Goal: Information Seeking & Learning: Learn about a topic

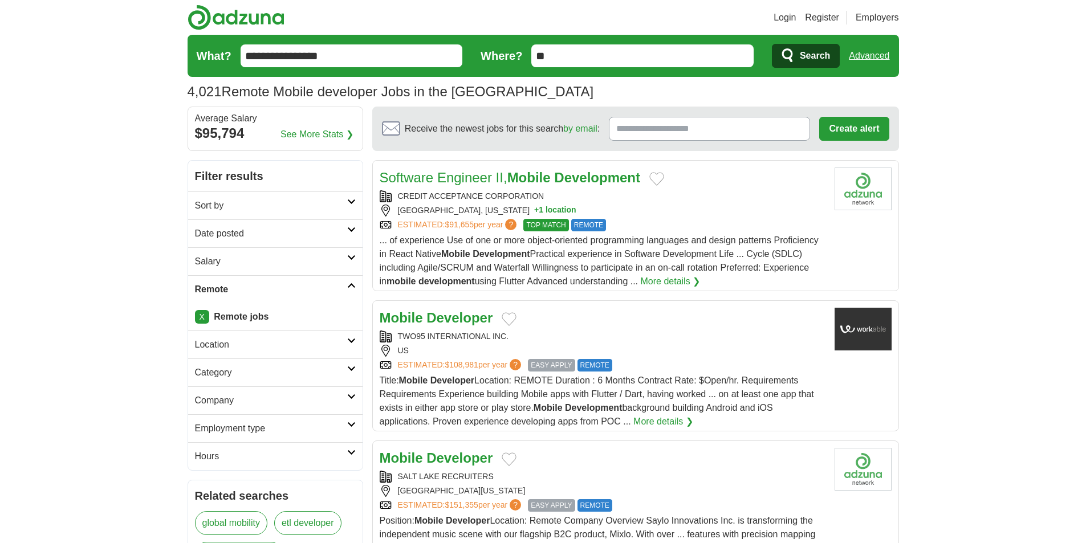
click at [296, 237] on h2 "Date posted" at bounding box center [271, 234] width 152 height 14
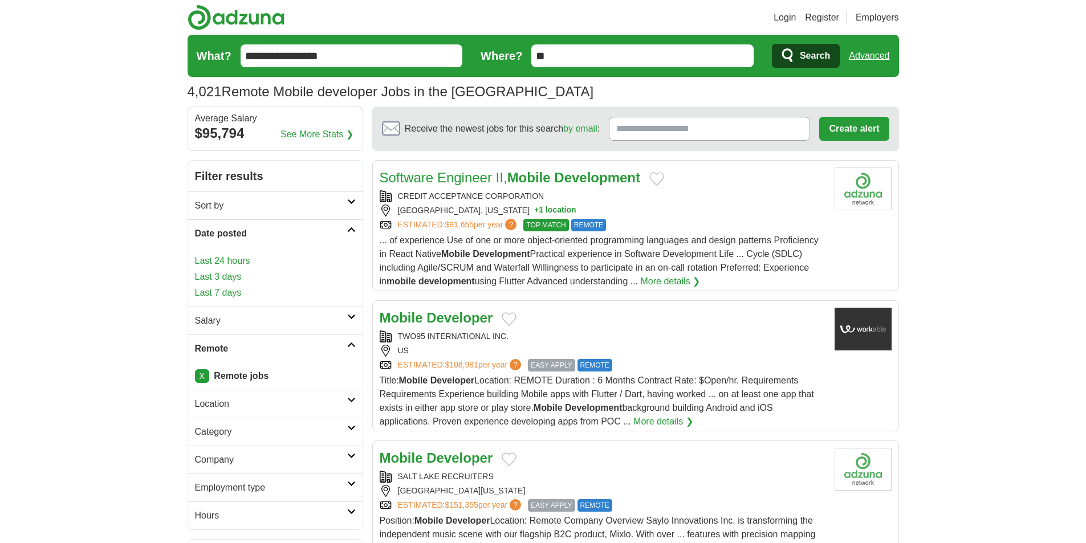
click at [287, 259] on link "Last 24 hours" at bounding box center [275, 261] width 161 height 14
click at [215, 259] on link "Last 24 hours" at bounding box center [275, 261] width 161 height 14
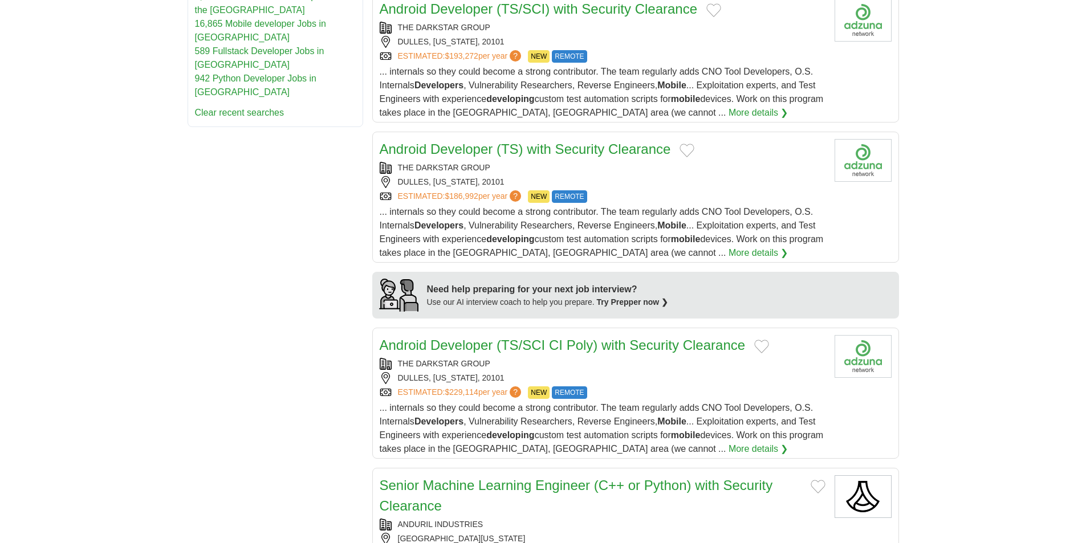
scroll to position [798, 0]
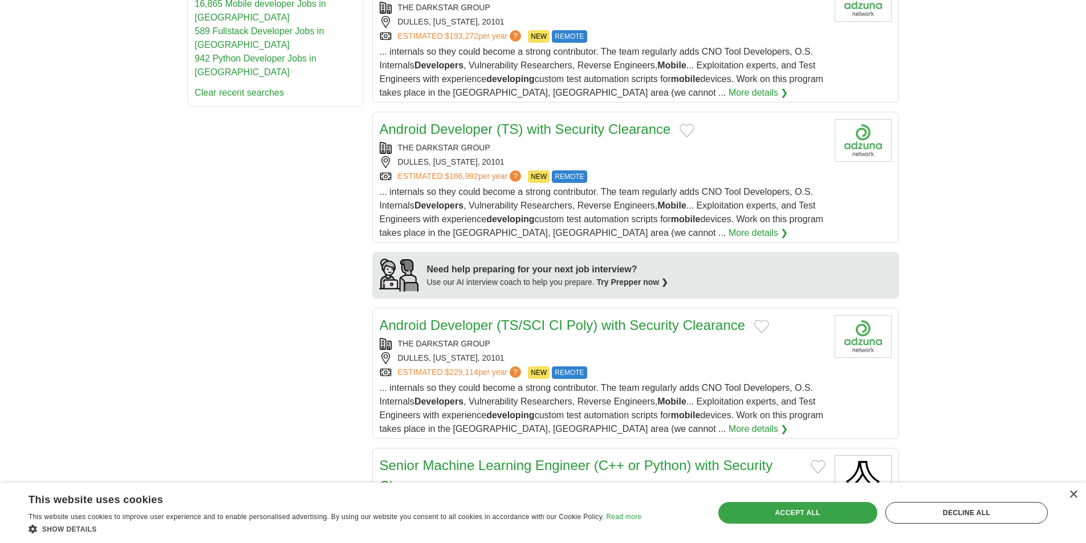
click at [802, 511] on div "Accept all" at bounding box center [798, 513] width 159 height 22
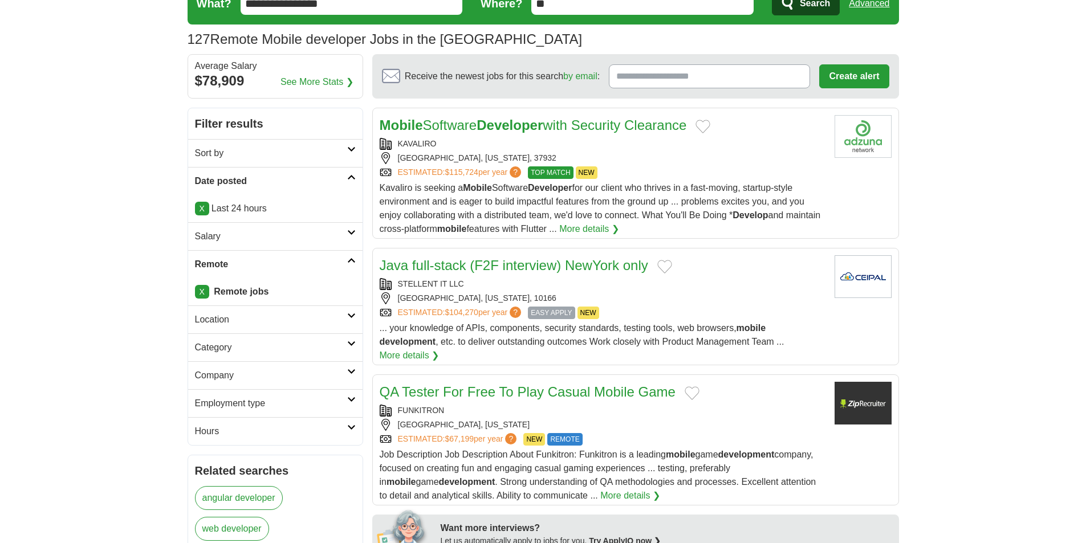
scroll to position [0, 0]
